Goal: Complete application form: Complete application form

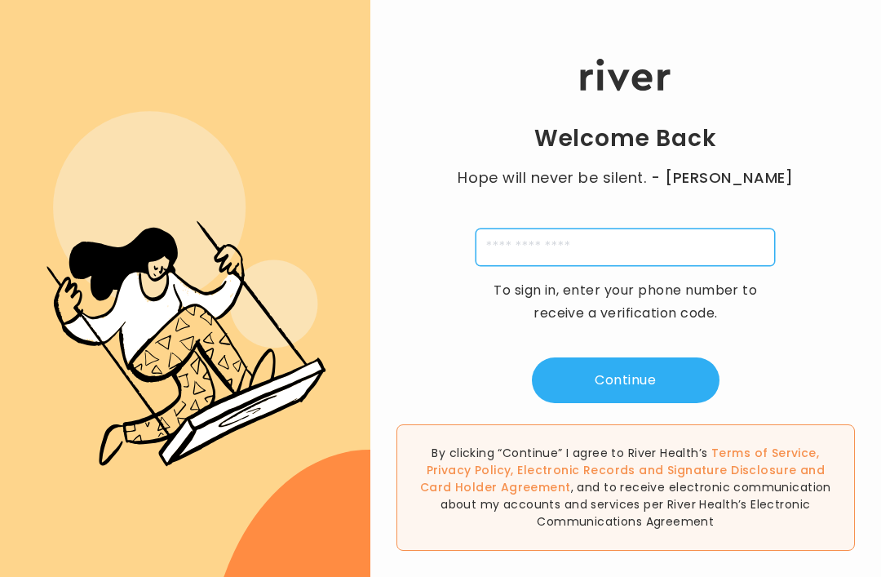
drag, startPoint x: 613, startPoint y: 256, endPoint x: 613, endPoint y: 268, distance: 11.4
click at [613, 256] on input "tel" at bounding box center [625, 247] width 299 height 38
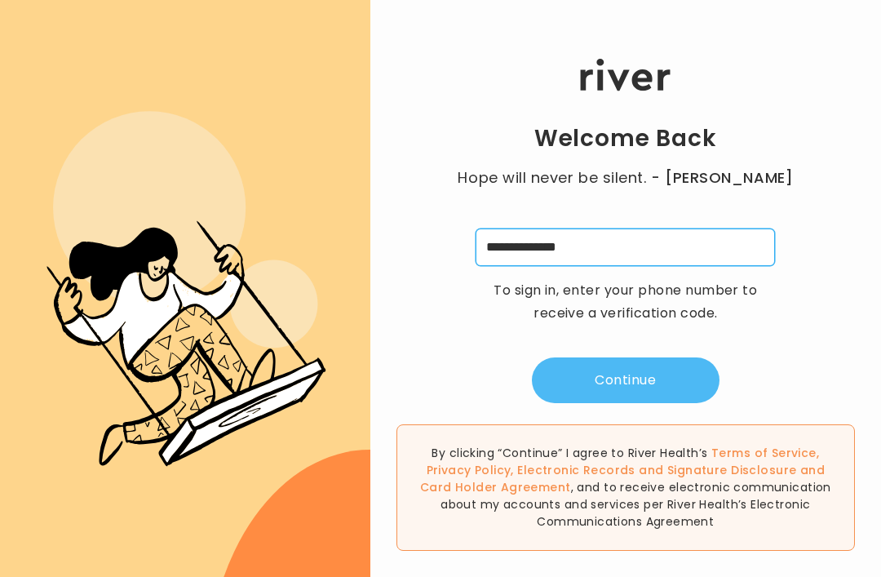
type input "**********"
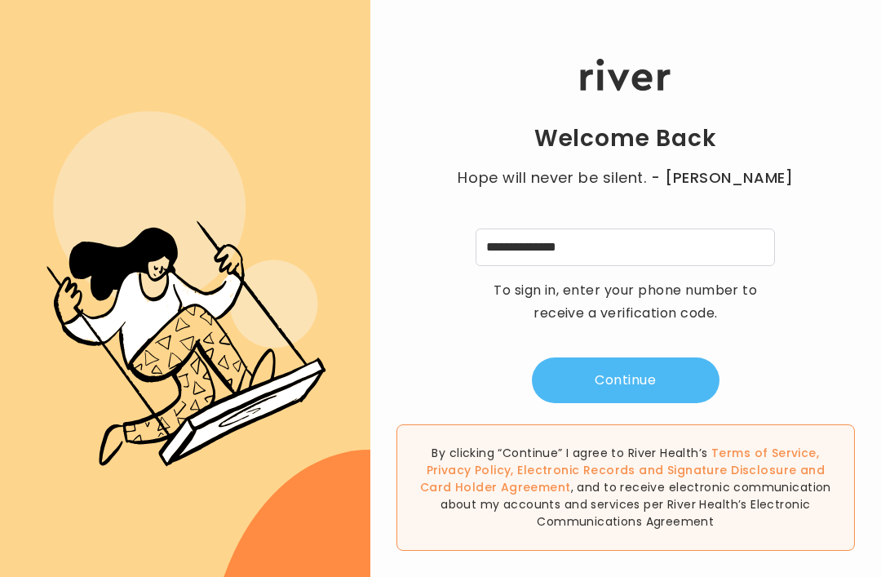
click at [613, 403] on button "Continue" at bounding box center [626, 380] width 188 height 46
type input "*"
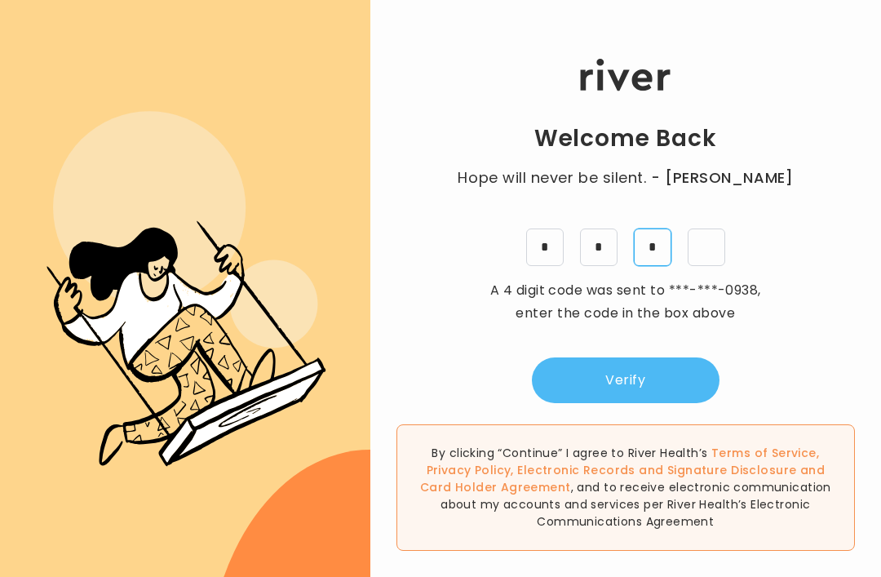
type input "*"
click at [626, 403] on button "Verify" at bounding box center [626, 380] width 188 height 46
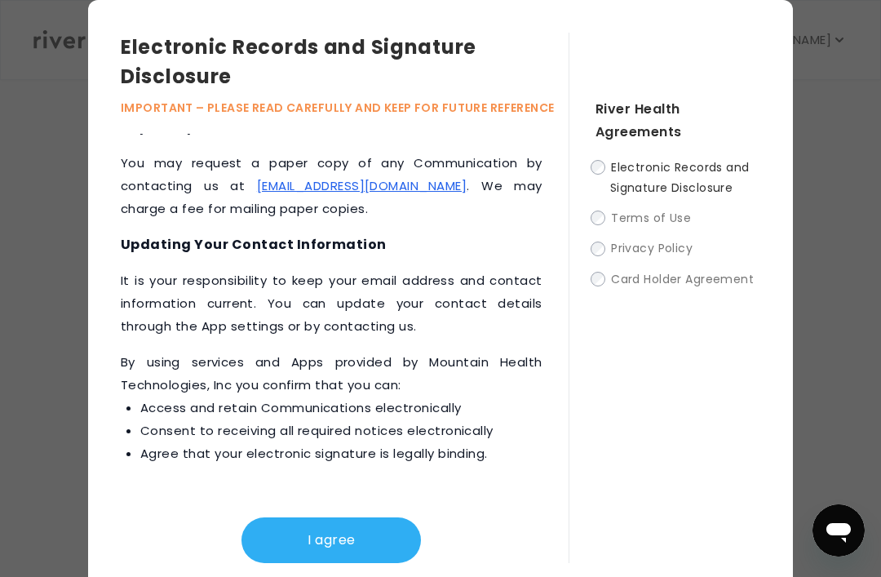
scroll to position [1016, 0]
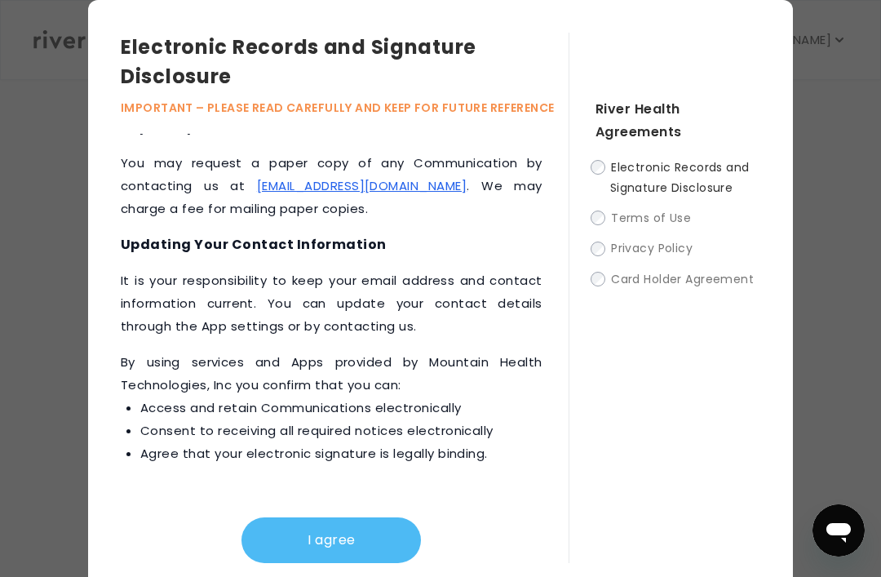
click at [354, 563] on button "I agree" at bounding box center [330, 540] width 179 height 46
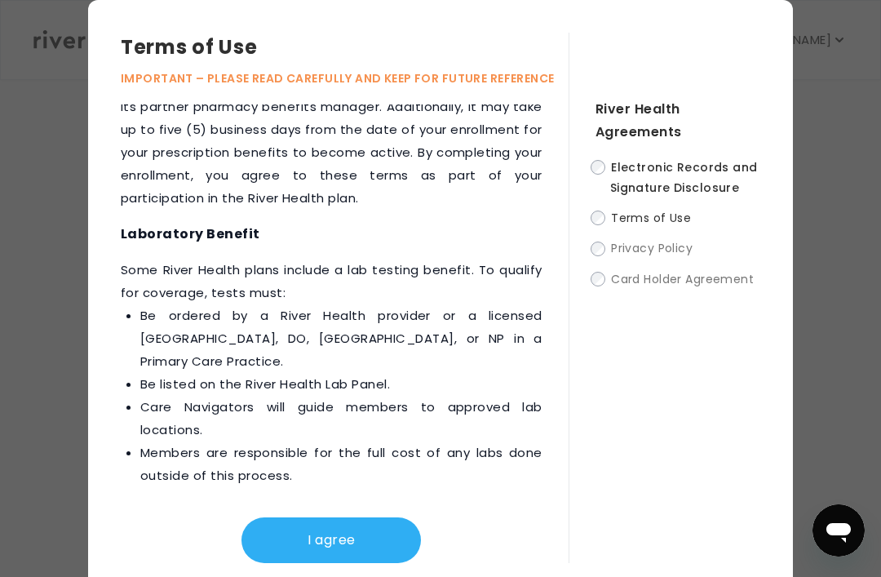
scroll to position [3104, 0]
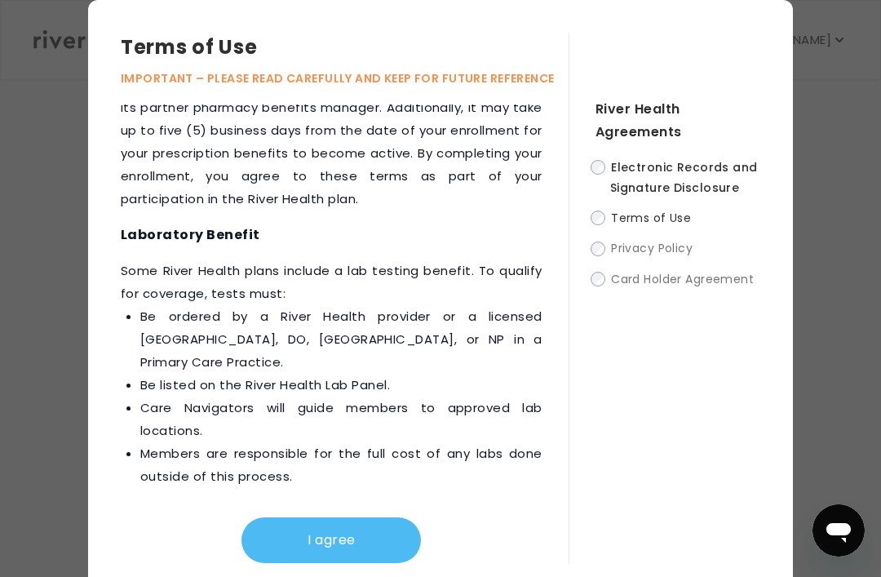
click at [354, 552] on button "I agree" at bounding box center [330, 540] width 179 height 46
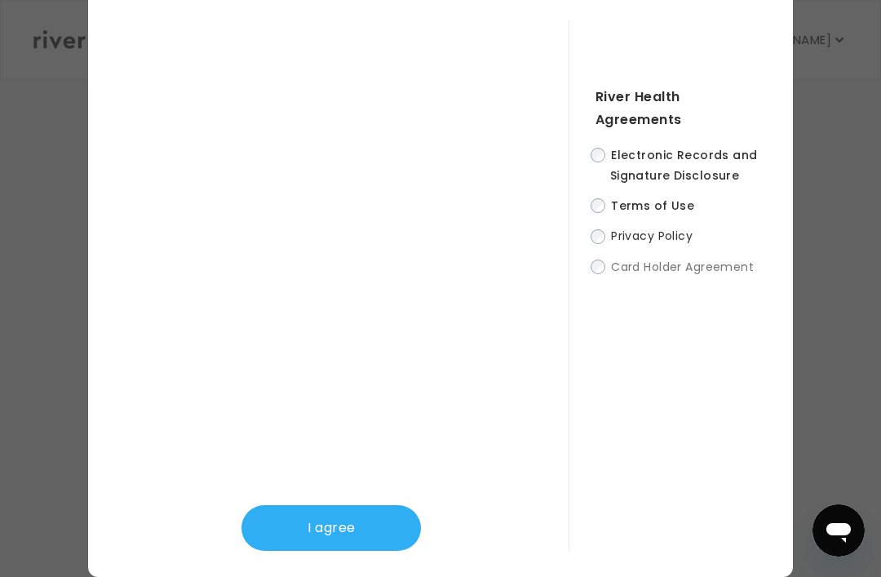
scroll to position [52, 0]
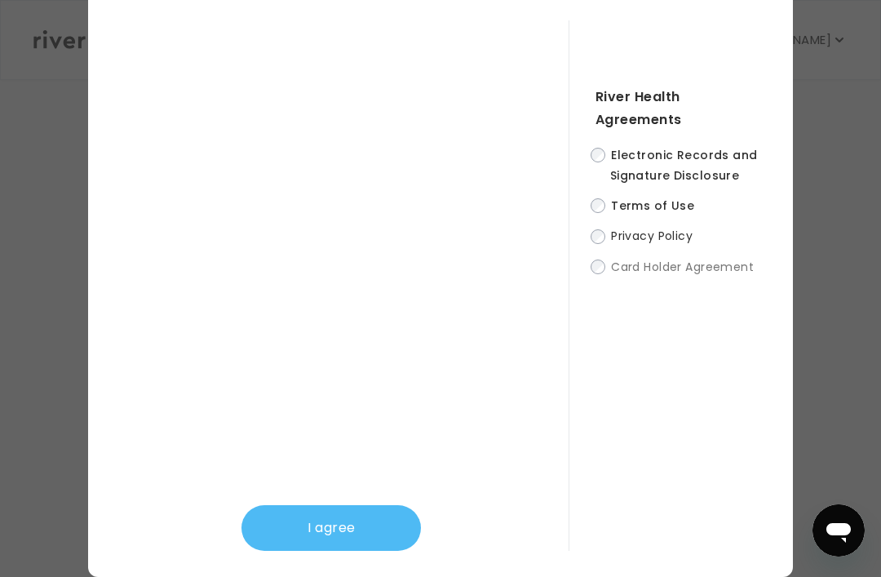
click at [336, 505] on button "I agree" at bounding box center [330, 528] width 179 height 46
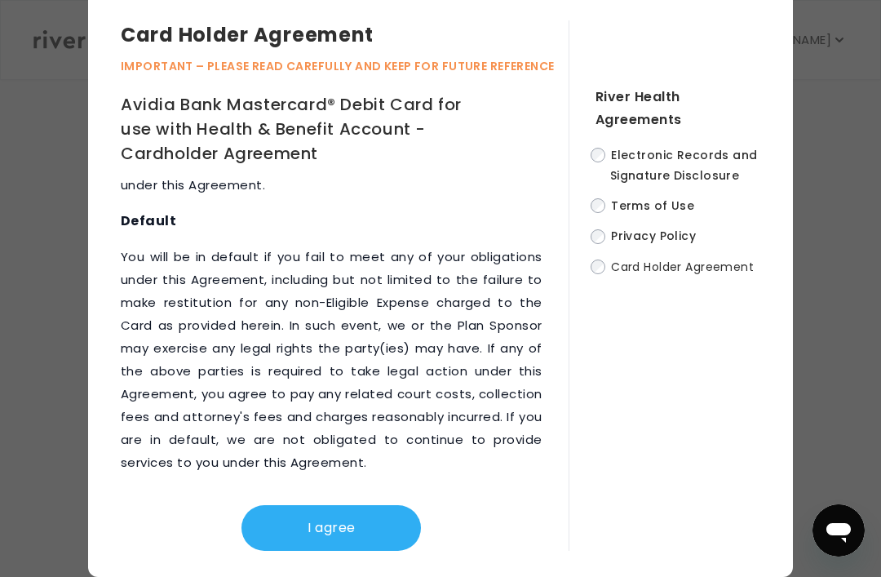
scroll to position [11295, 0]
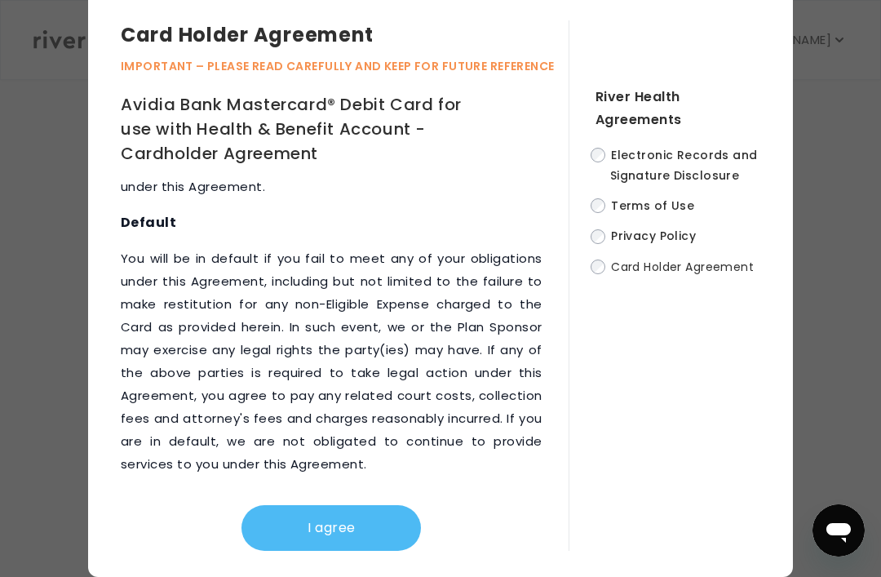
click at [330, 505] on button "I agree" at bounding box center [330, 528] width 179 height 46
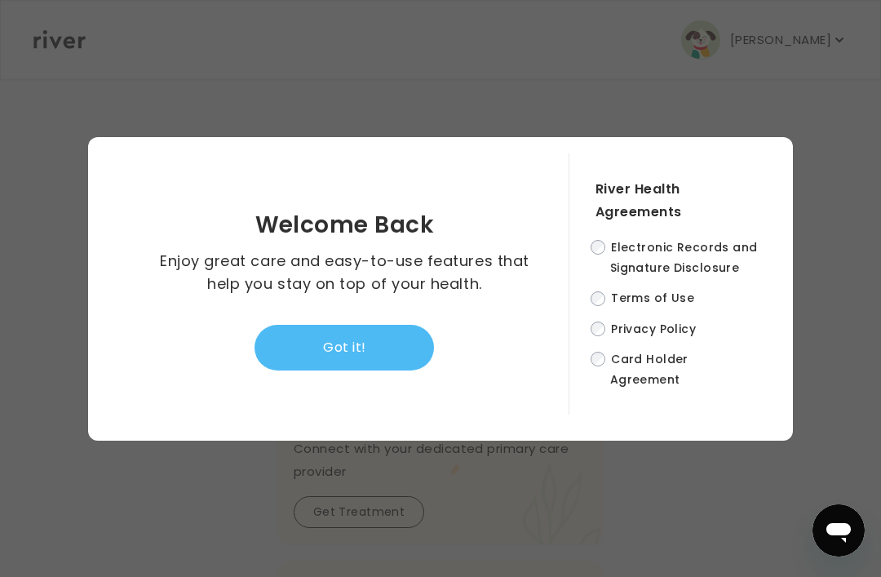
click at [347, 325] on button "Got it!" at bounding box center [343, 348] width 179 height 46
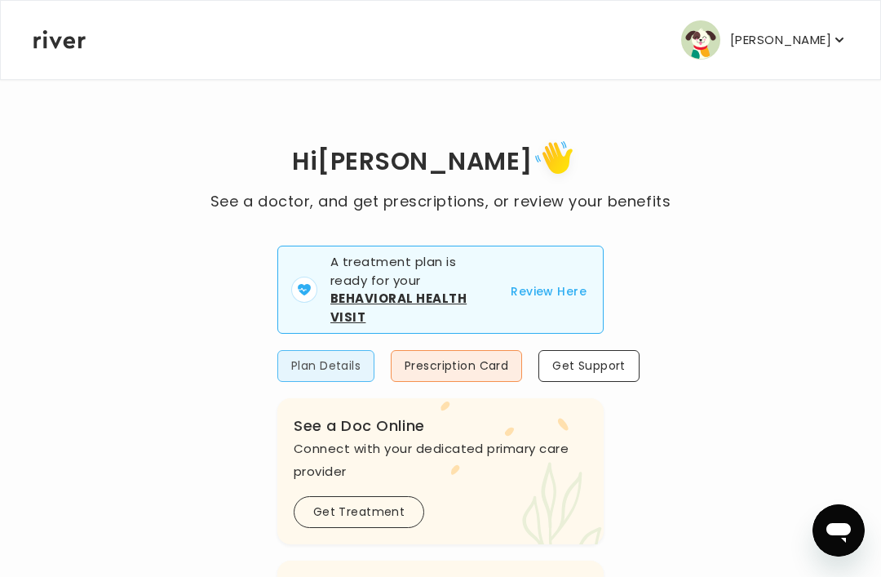
click at [363, 364] on button "Plan Details" at bounding box center [325, 366] width 97 height 32
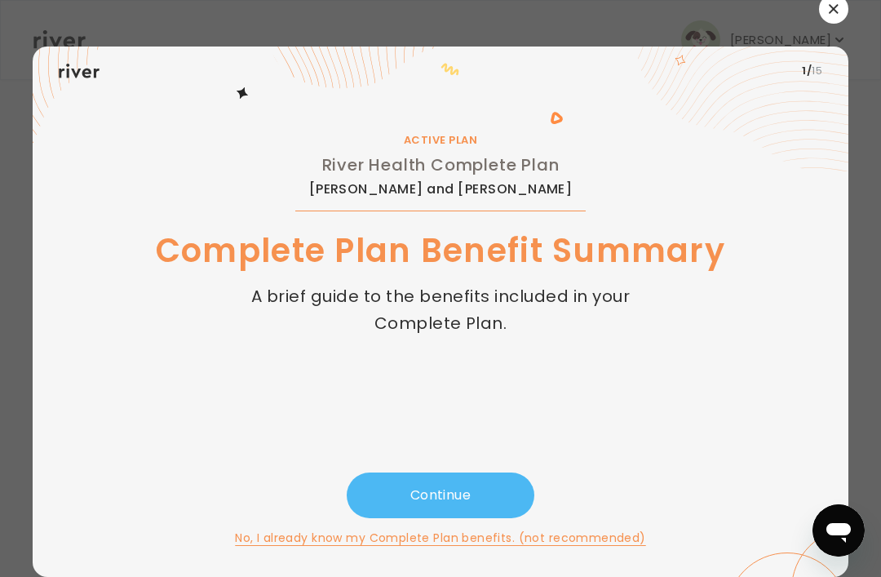
scroll to position [52, 0]
click at [445, 475] on button "Continue" at bounding box center [441, 495] width 188 height 46
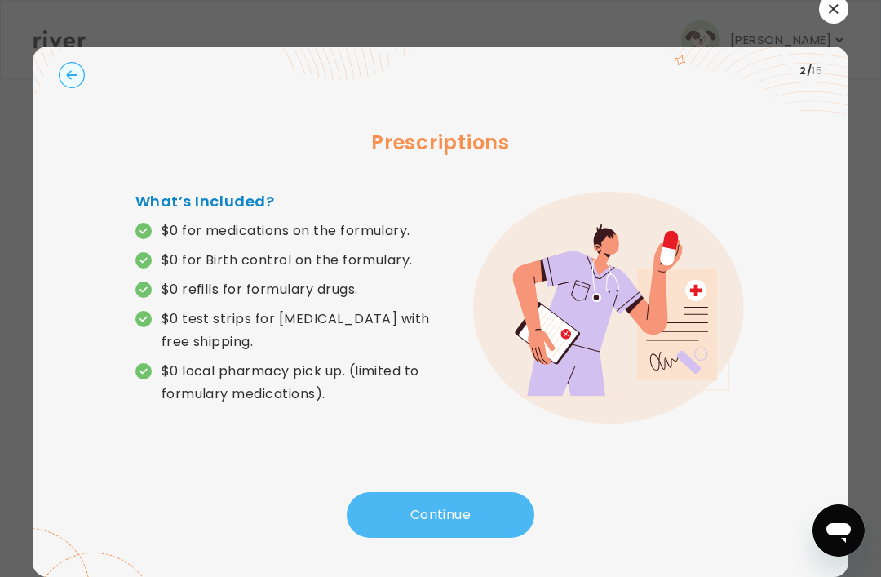
click at [455, 492] on button "Continue" at bounding box center [441, 515] width 188 height 46
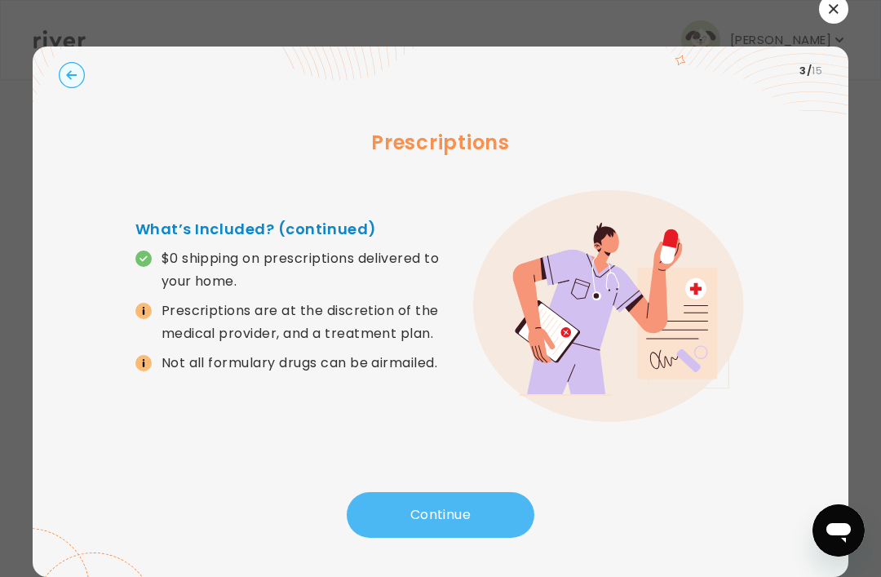
click at [455, 492] on button "Continue" at bounding box center [441, 515] width 188 height 46
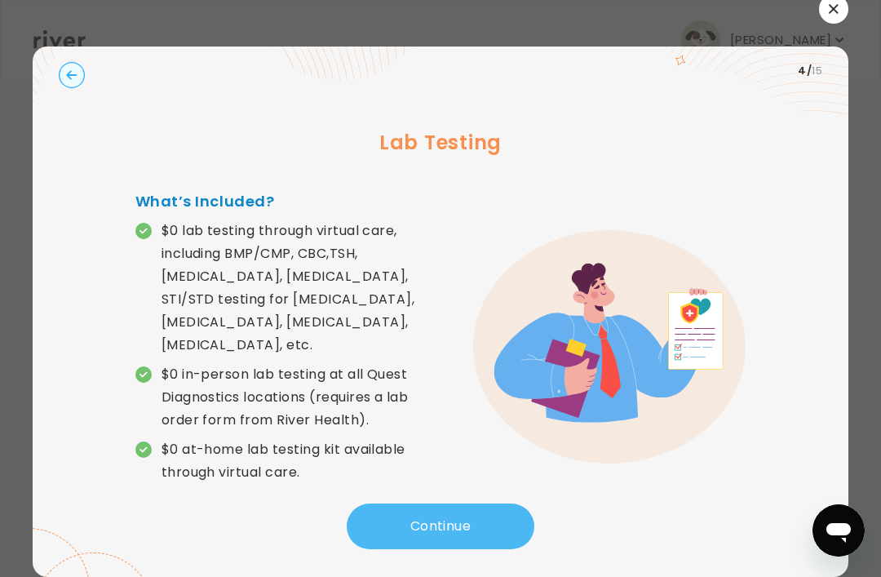
click at [455, 503] on button "Continue" at bounding box center [441, 526] width 188 height 46
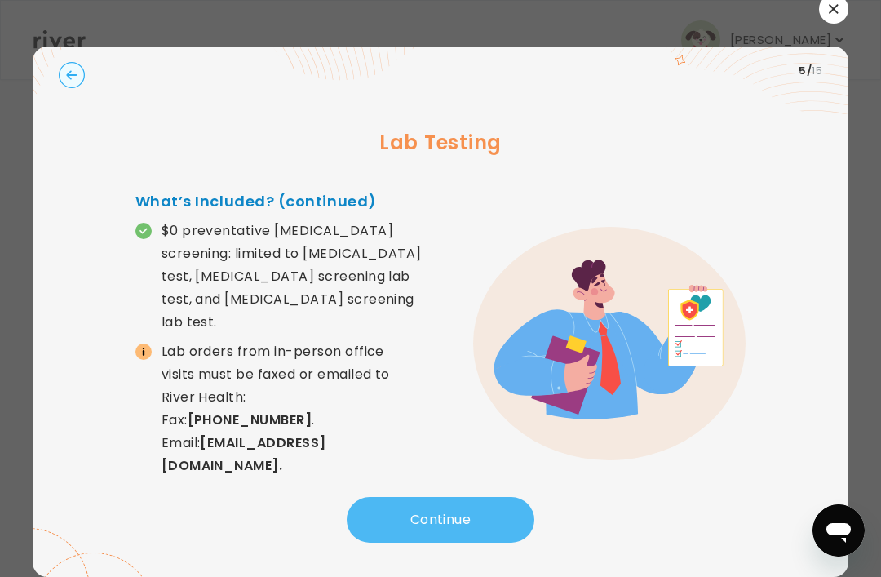
click at [455, 497] on button "Continue" at bounding box center [441, 520] width 188 height 46
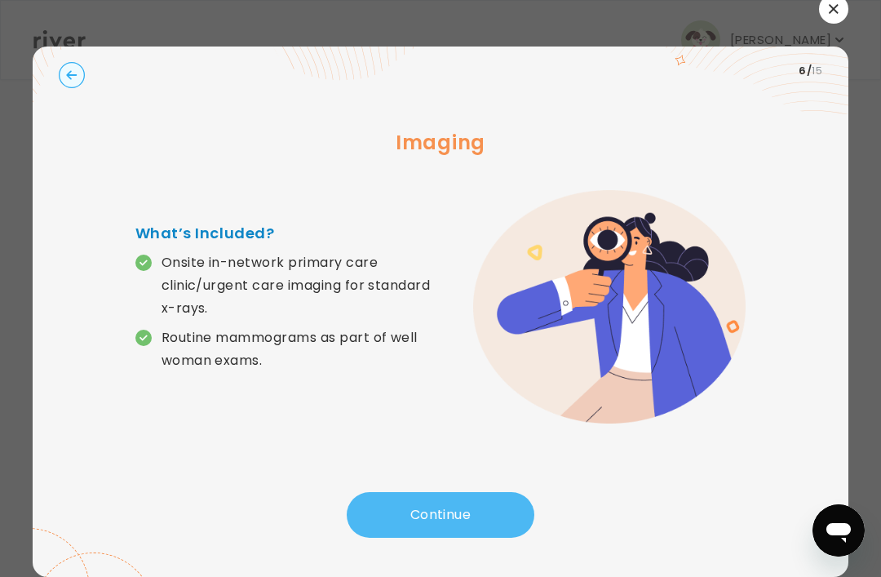
click at [455, 492] on button "Continue" at bounding box center [441, 515] width 188 height 46
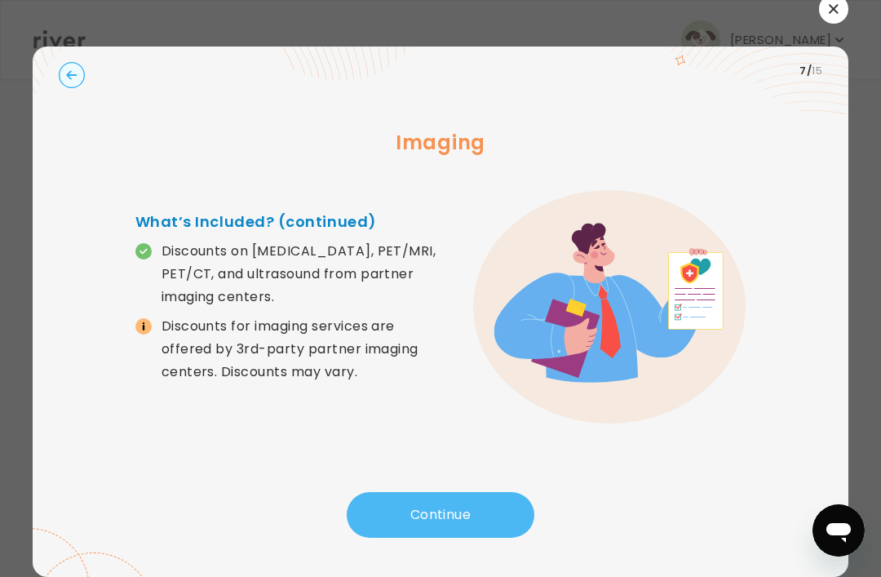
click at [455, 492] on button "Continue" at bounding box center [441, 515] width 188 height 46
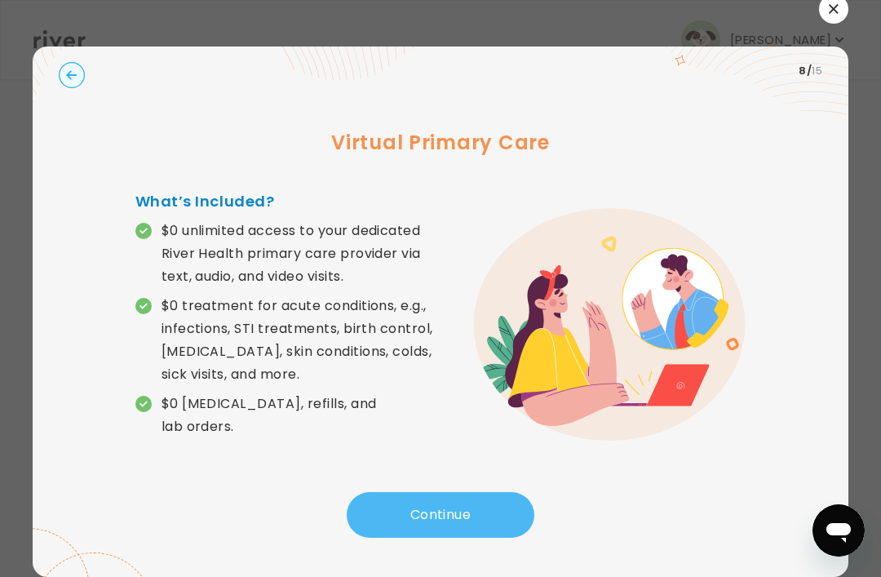
click at [455, 492] on button "Continue" at bounding box center [441, 515] width 188 height 46
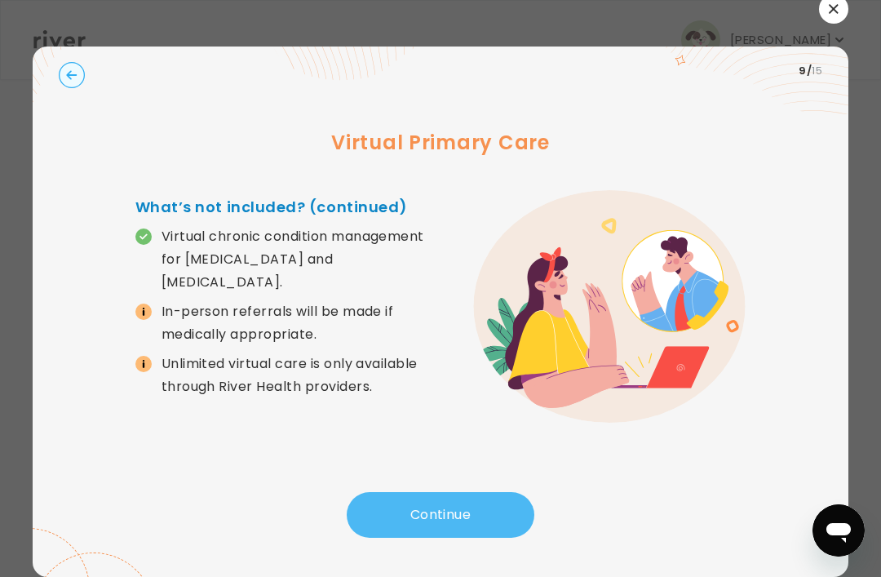
click at [455, 492] on button "Continue" at bounding box center [441, 515] width 188 height 46
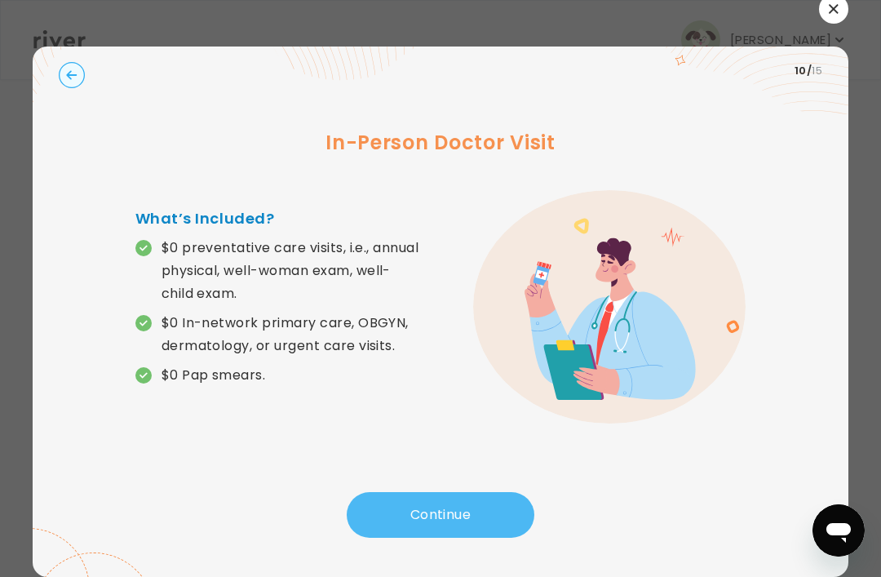
click at [455, 492] on button "Continue" at bounding box center [441, 515] width 188 height 46
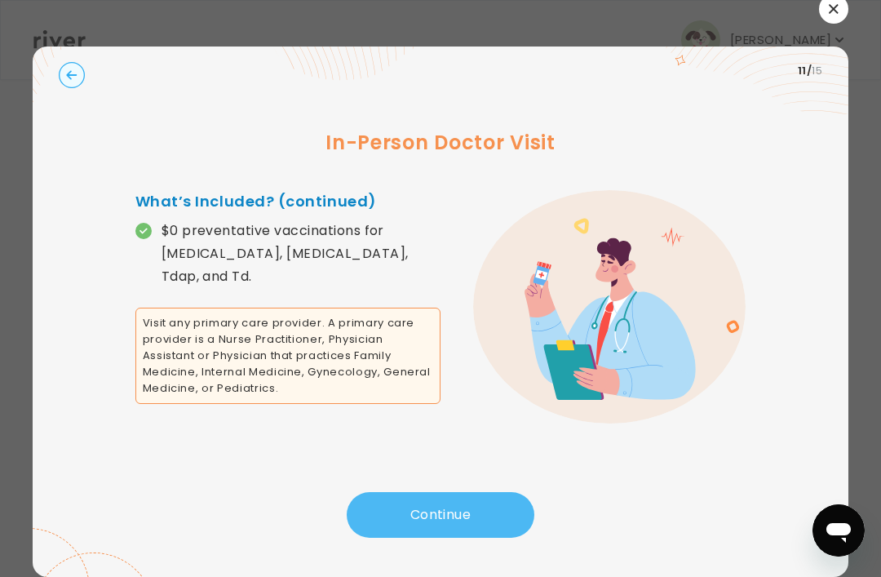
click at [455, 492] on button "Continue" at bounding box center [441, 515] width 188 height 46
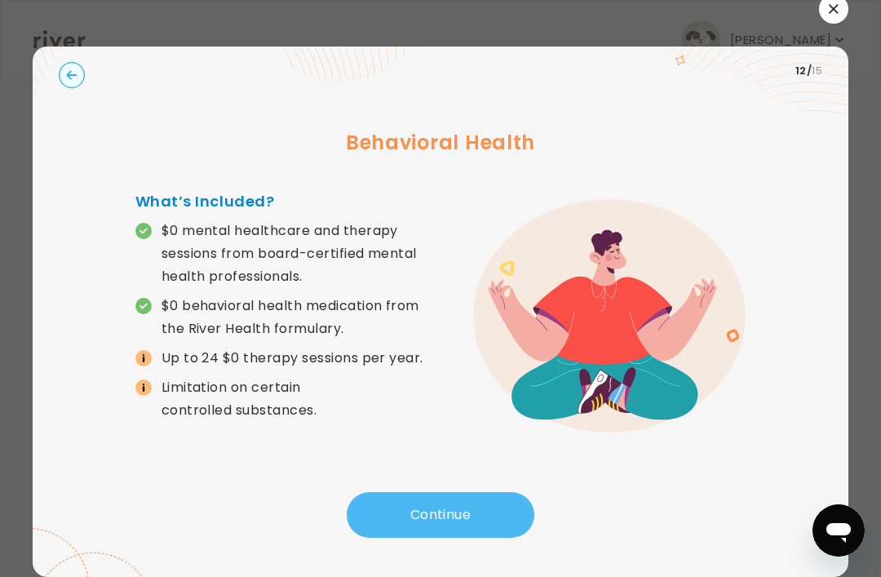
click at [455, 492] on button "Continue" at bounding box center [441, 515] width 188 height 46
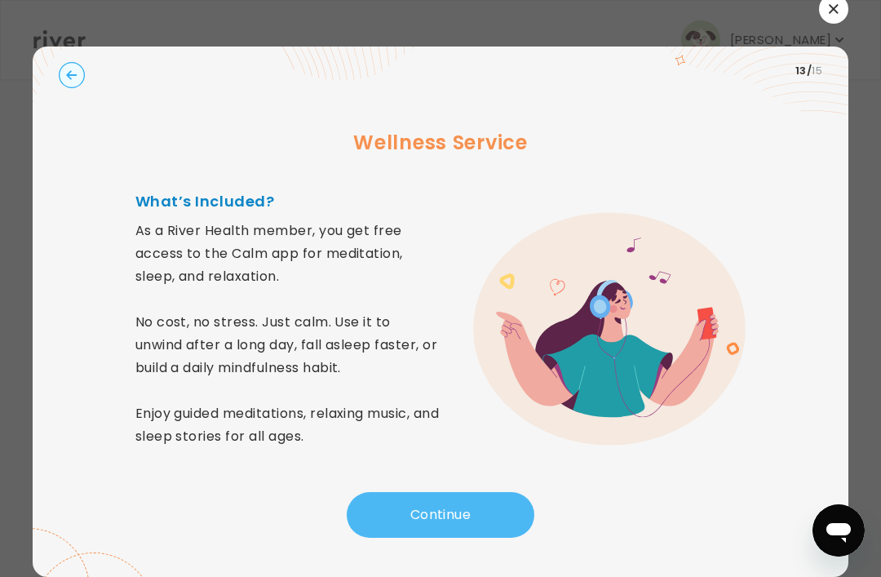
click at [455, 492] on button "Continue" at bounding box center [441, 515] width 188 height 46
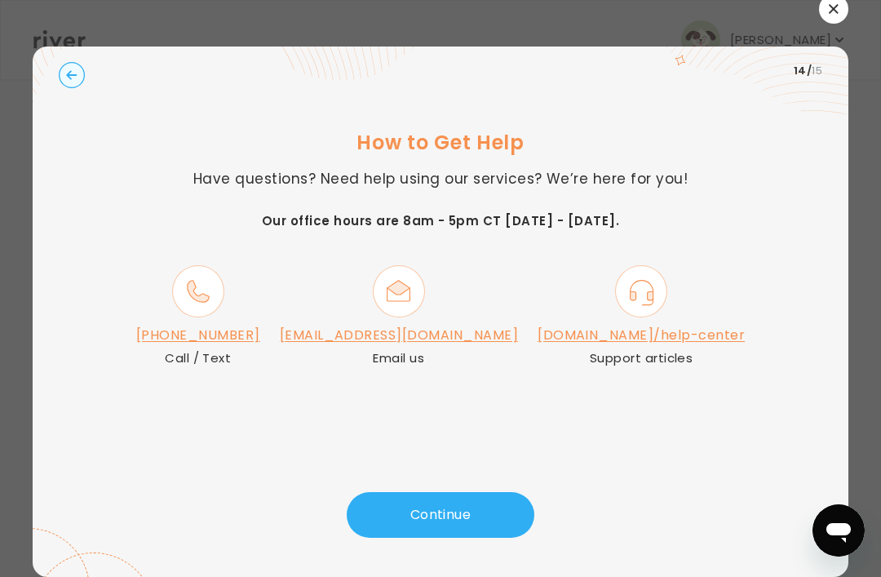
click at [260, 325] on link "[PHONE_NUMBER]" at bounding box center [198, 334] width 124 height 19
